Goal: Browse casually: Explore the website without a specific task or goal

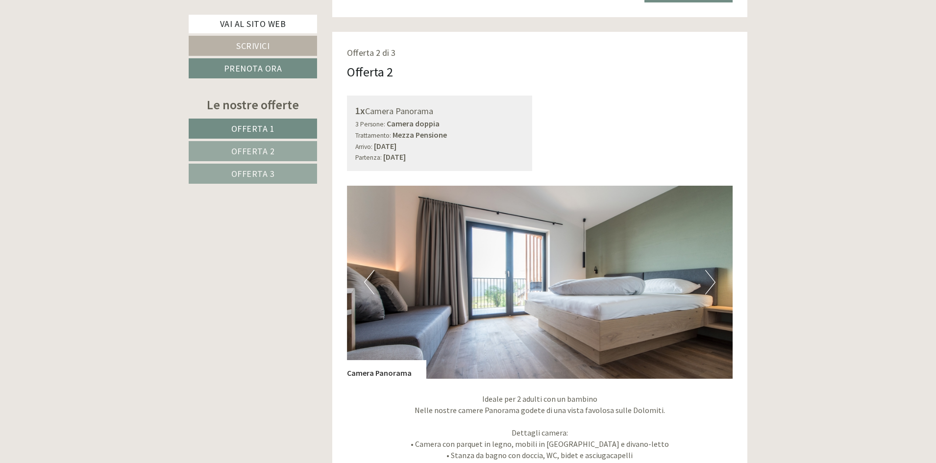
scroll to position [1421, 0]
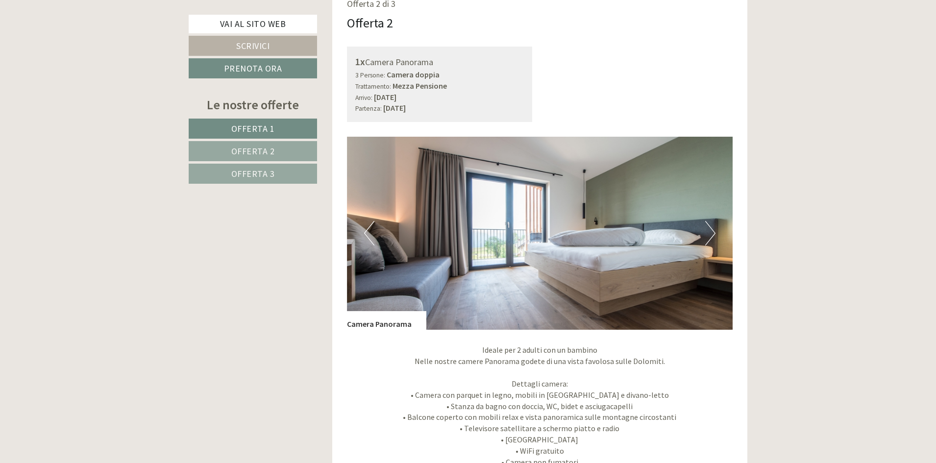
click at [715, 235] on button "Next" at bounding box center [710, 233] width 10 height 24
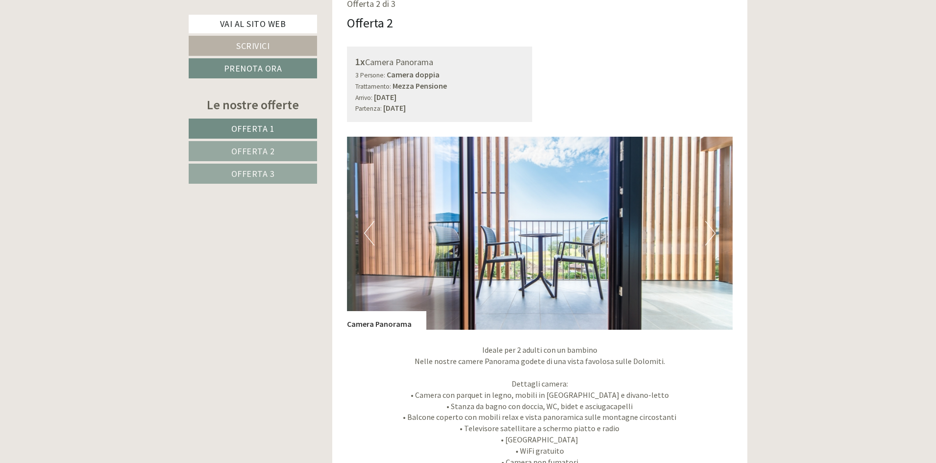
click at [715, 235] on button "Next" at bounding box center [710, 233] width 10 height 24
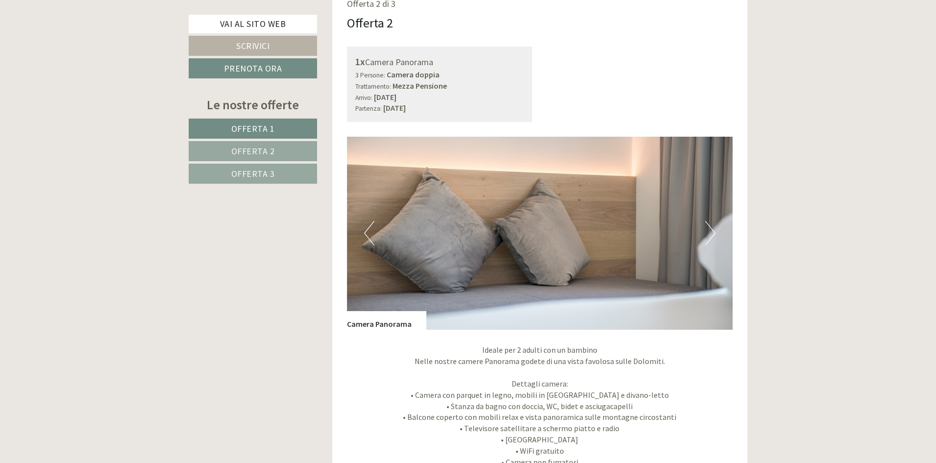
click at [715, 235] on button "Next" at bounding box center [710, 233] width 10 height 24
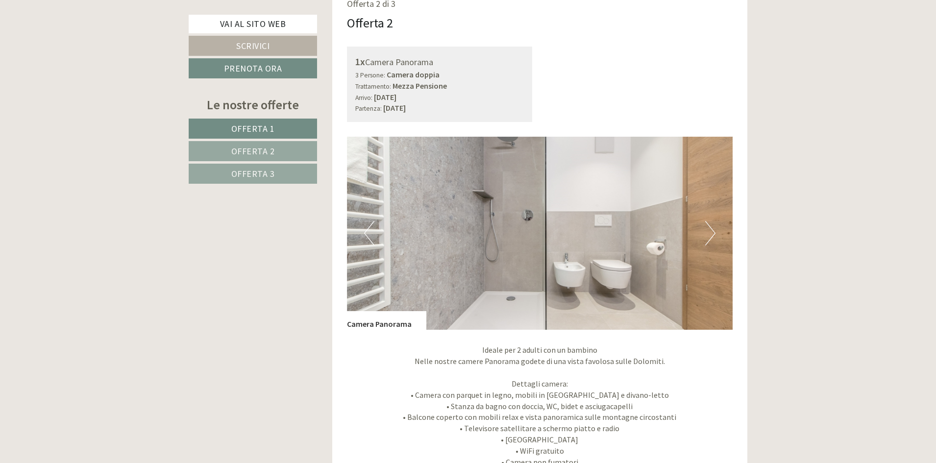
click at [715, 235] on button "Next" at bounding box center [710, 233] width 10 height 24
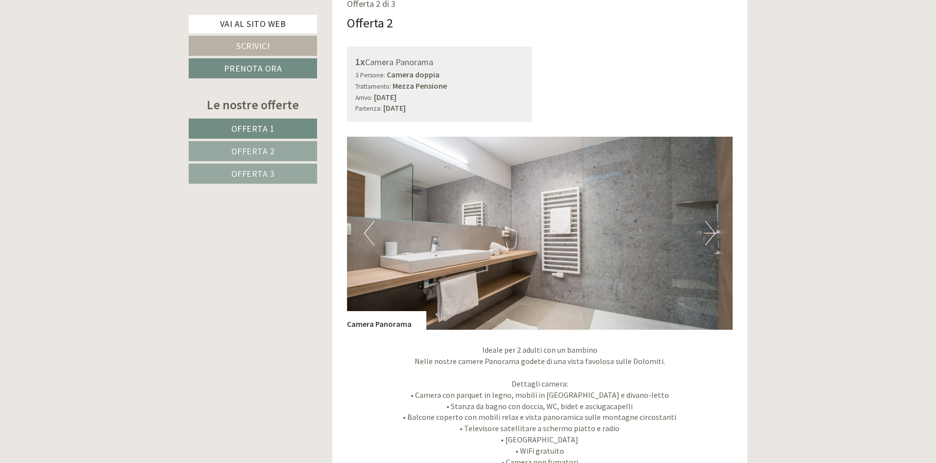
click at [715, 235] on button "Next" at bounding box center [710, 233] width 10 height 24
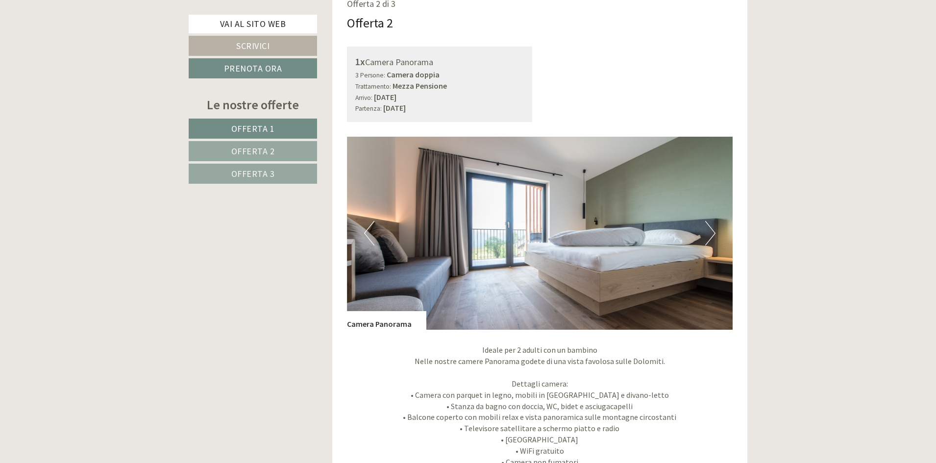
click at [715, 235] on button "Next" at bounding box center [710, 233] width 10 height 24
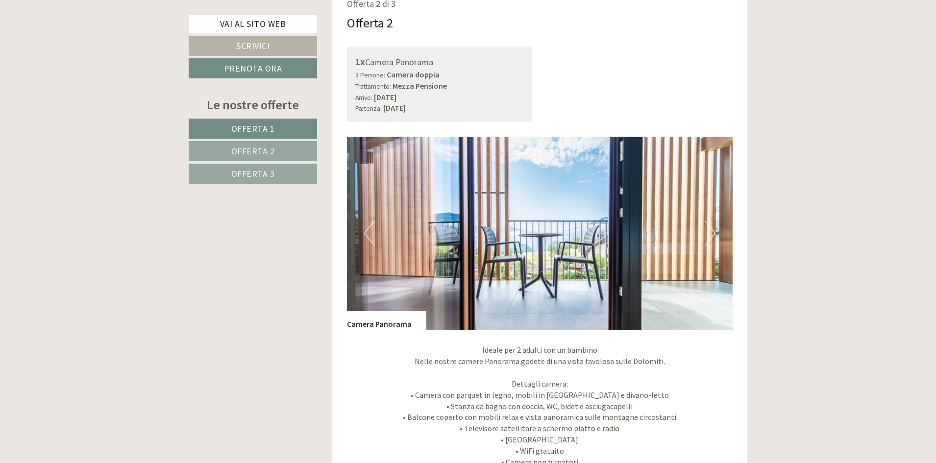
click at [715, 235] on button "Next" at bounding box center [710, 233] width 10 height 24
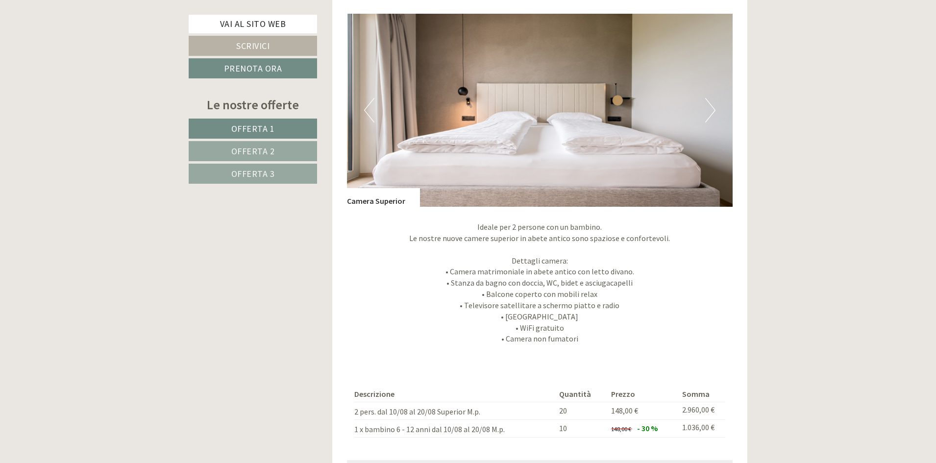
scroll to position [2254, 0]
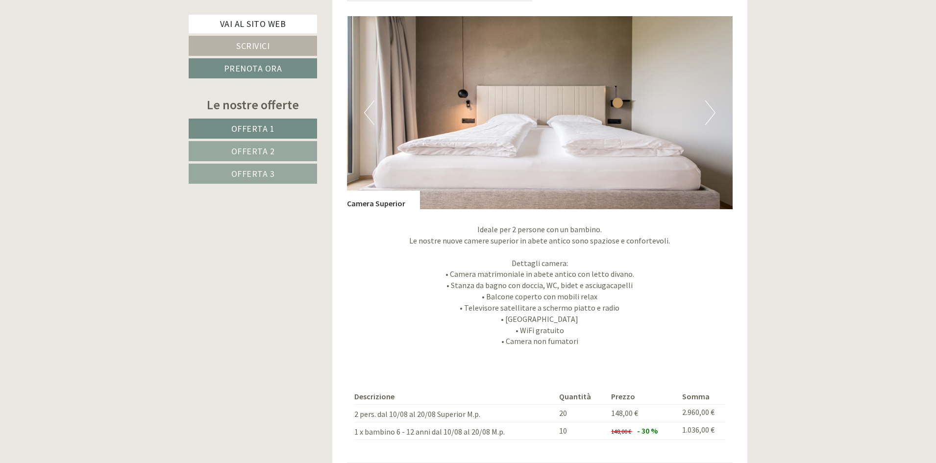
click at [710, 112] on button "Next" at bounding box center [710, 112] width 10 height 24
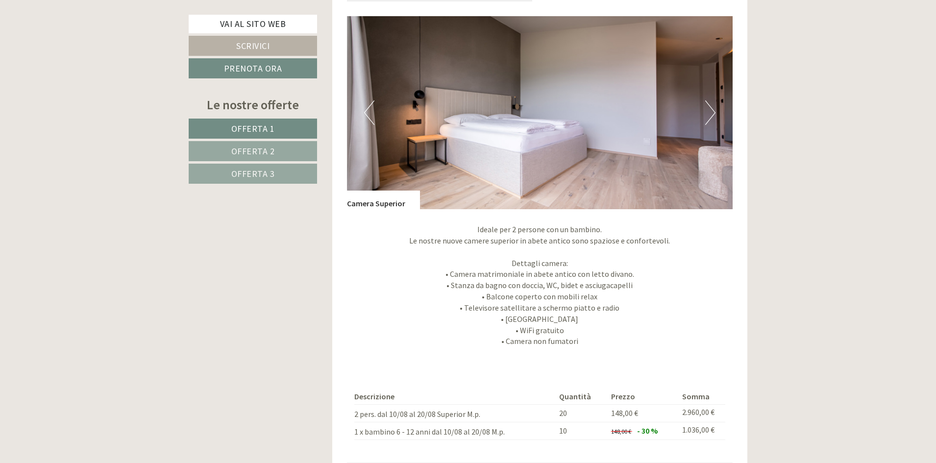
click at [710, 112] on button "Next" at bounding box center [710, 112] width 10 height 24
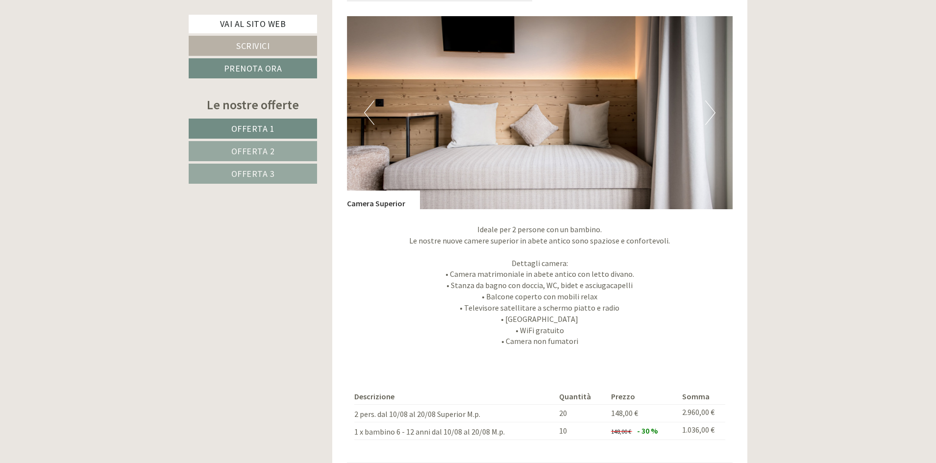
click at [710, 112] on button "Next" at bounding box center [710, 112] width 10 height 24
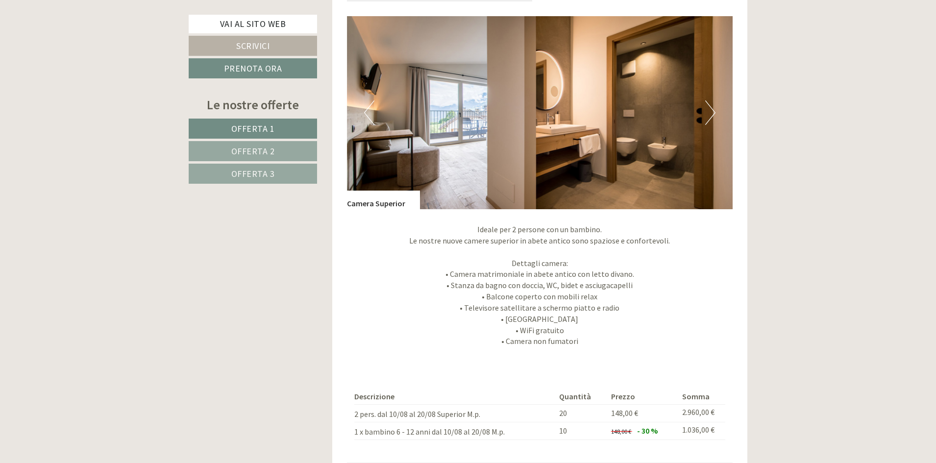
click at [710, 112] on button "Next" at bounding box center [710, 112] width 10 height 24
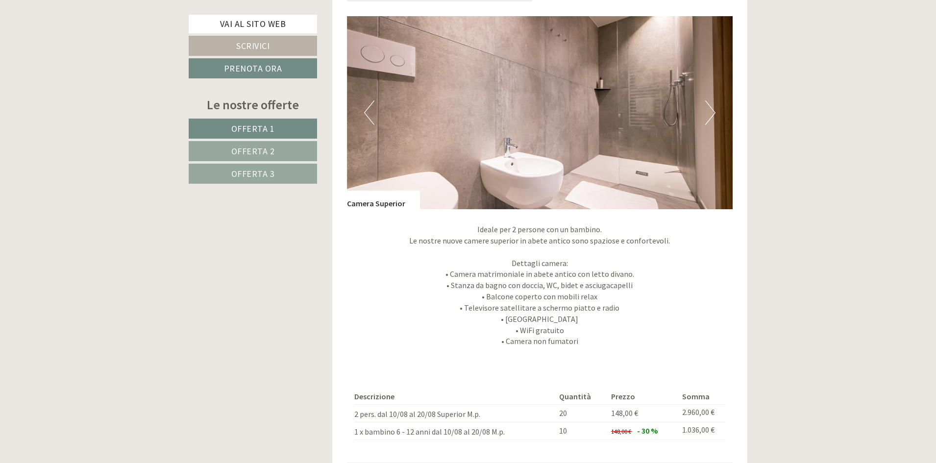
click at [710, 112] on button "Next" at bounding box center [710, 112] width 10 height 24
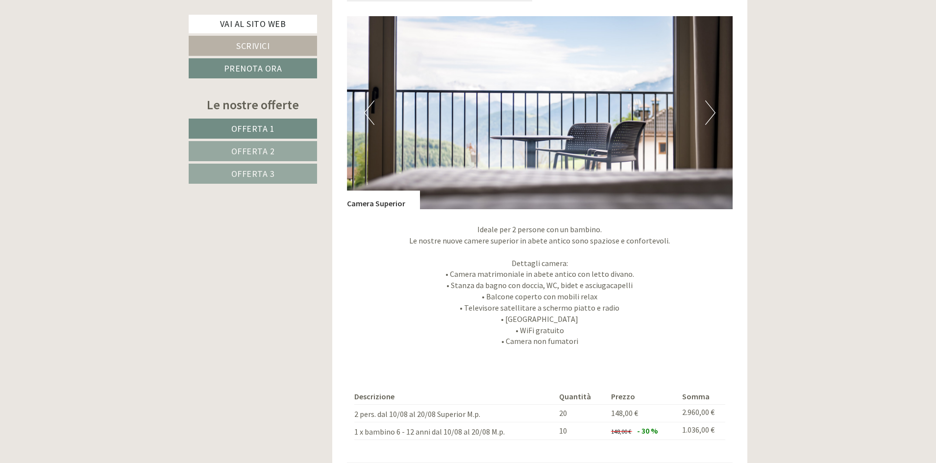
click at [710, 112] on button "Next" at bounding box center [710, 112] width 10 height 24
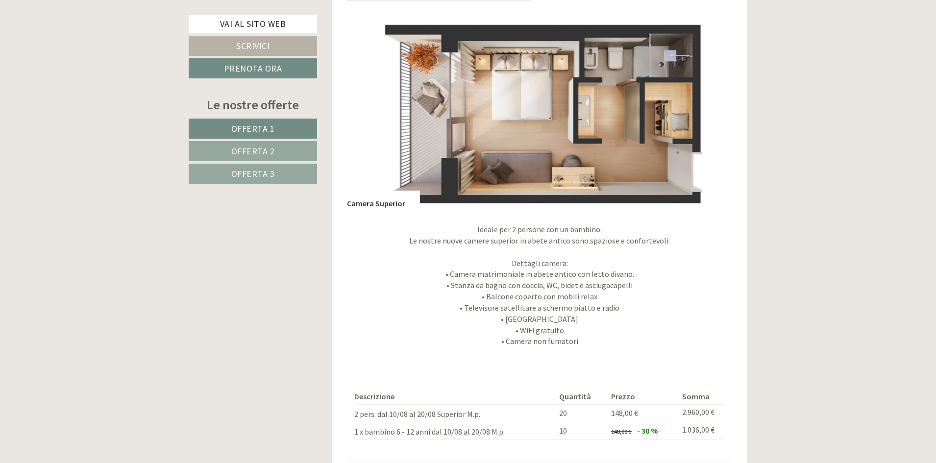
click at [710, 112] on button "Next" at bounding box center [710, 112] width 10 height 24
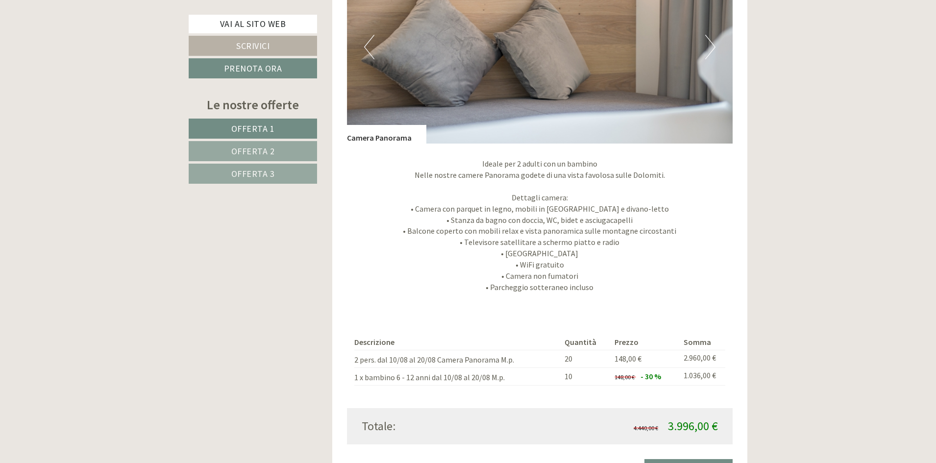
scroll to position [1617, 0]
